Goal: Entertainment & Leisure: Consume media (video, audio)

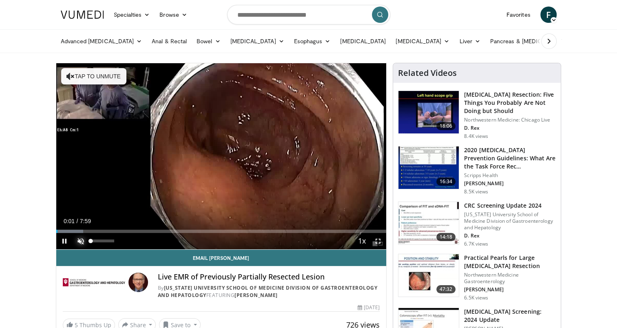
click at [80, 241] on span "Video Player" at bounding box center [81, 241] width 16 height 16
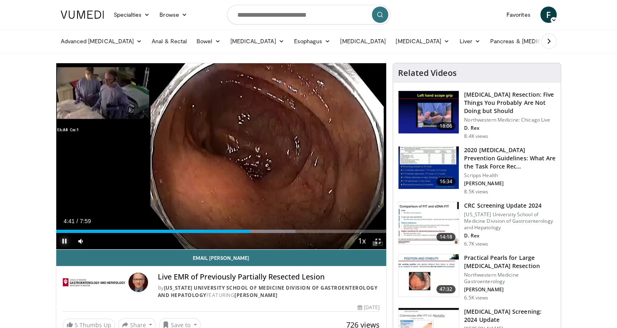
click at [62, 240] on span "Video Player" at bounding box center [64, 241] width 16 height 16
click at [62, 237] on span "Video Player" at bounding box center [64, 241] width 16 height 16
